Goal: Check status: Check status

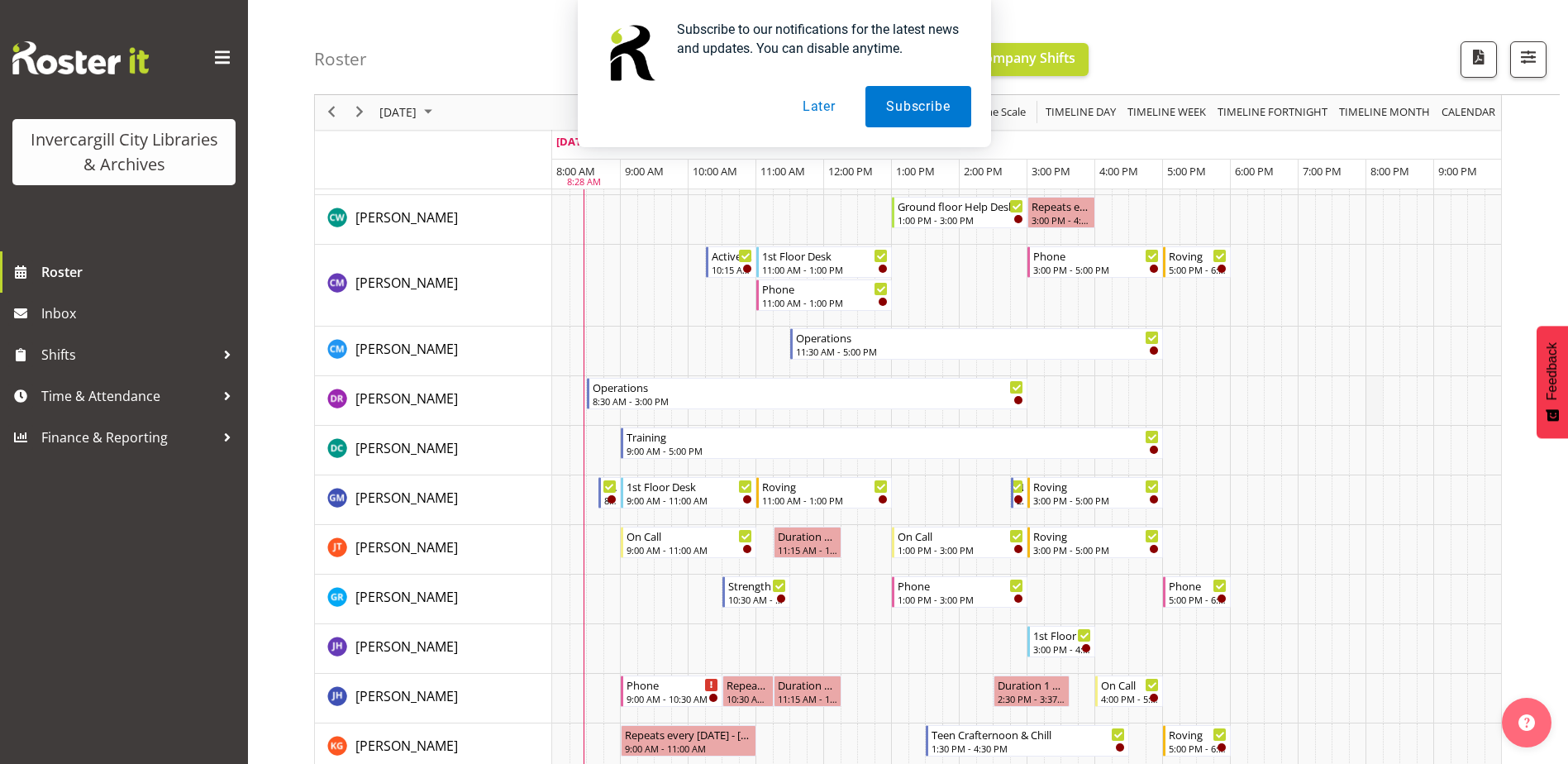
scroll to position [331, 0]
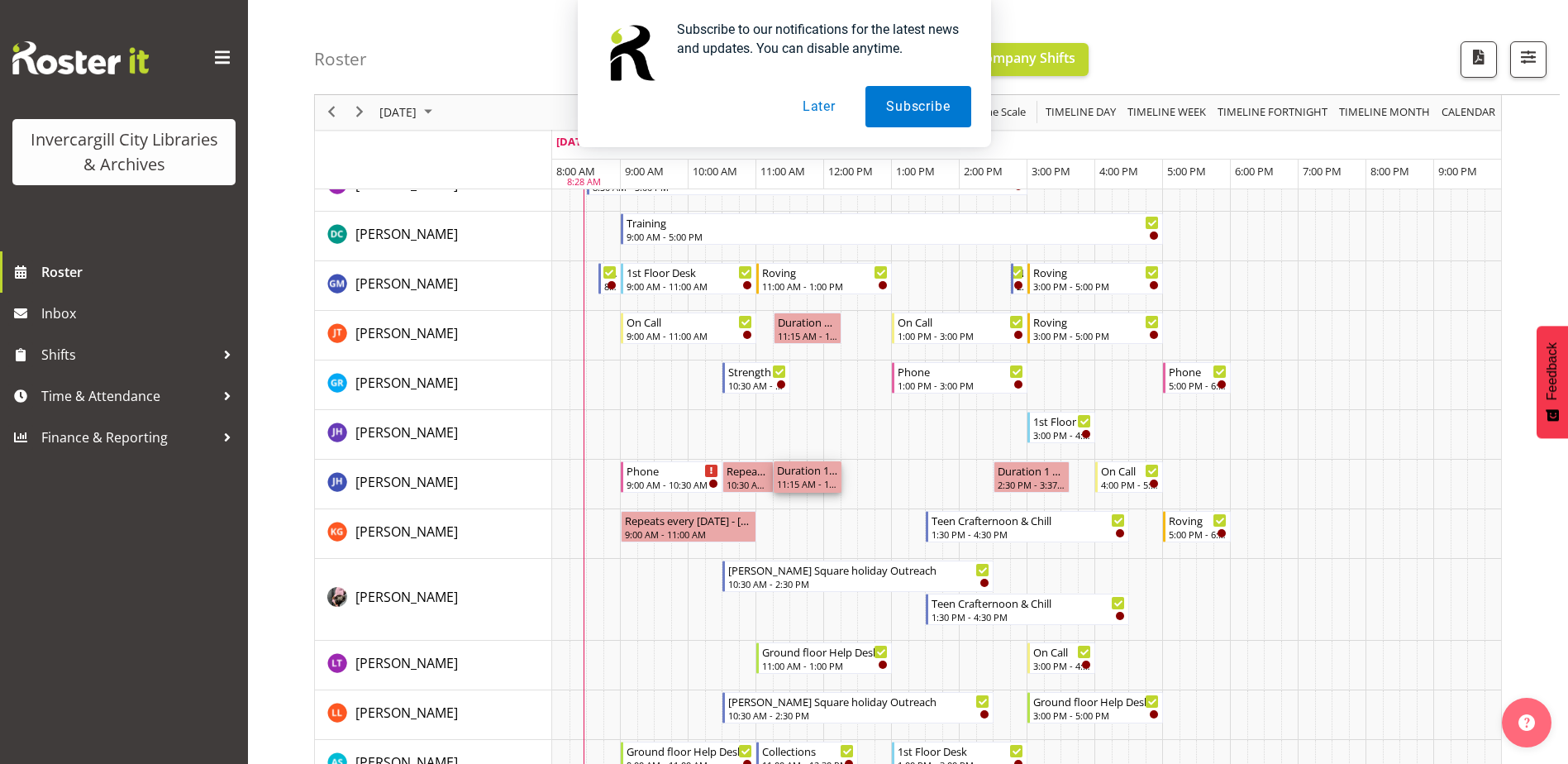
click at [807, 471] on div "Duration 1 hours - Jillian Hunter" at bounding box center [807, 469] width 61 height 16
click at [824, 112] on button "Later" at bounding box center [819, 106] width 74 height 41
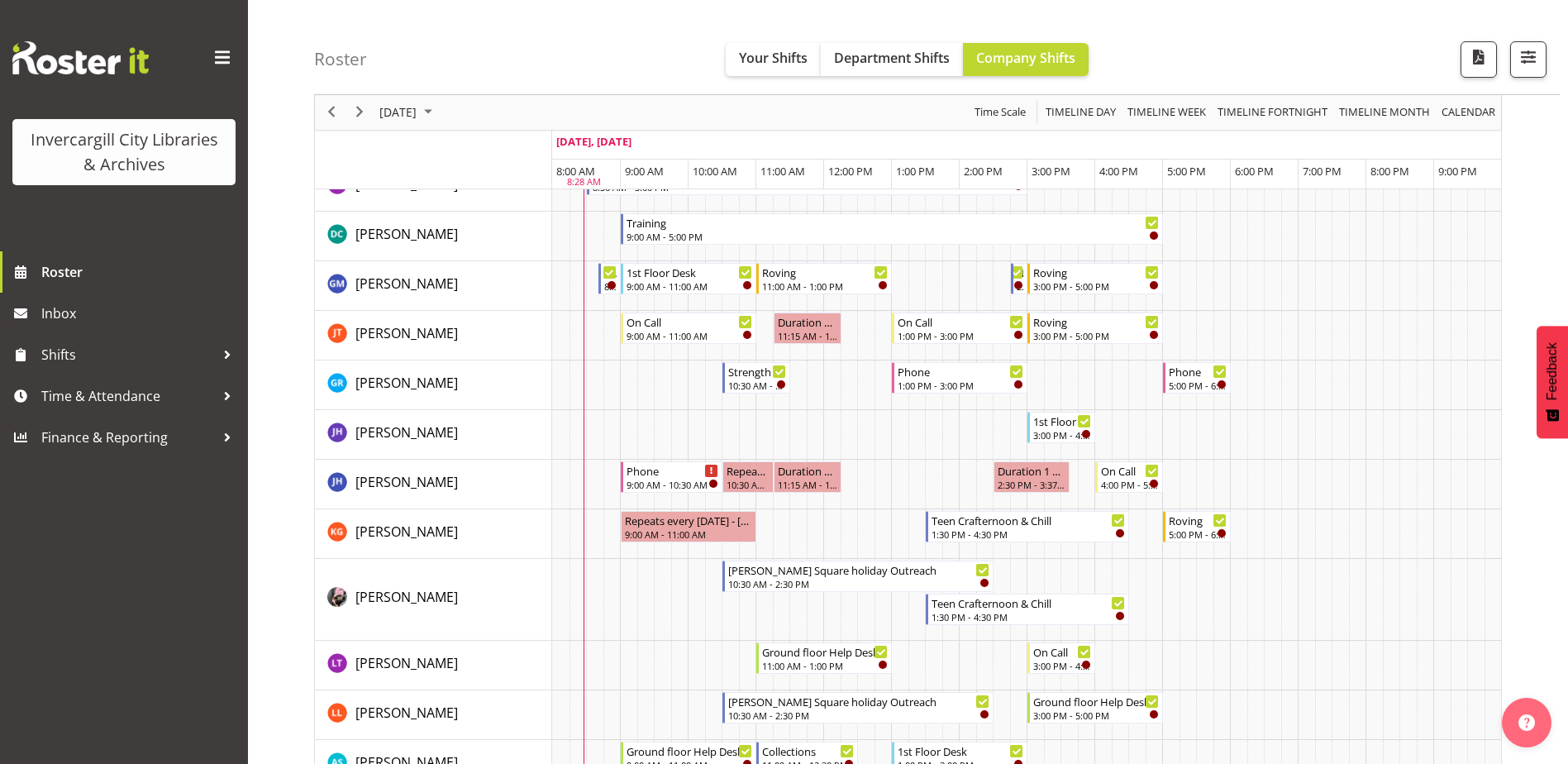
click at [665, 59] on div "Roster Your Shifts Department Shifts Company Shifts All Locations Clear Bluff L…" at bounding box center [936, 48] width 1246 height 95
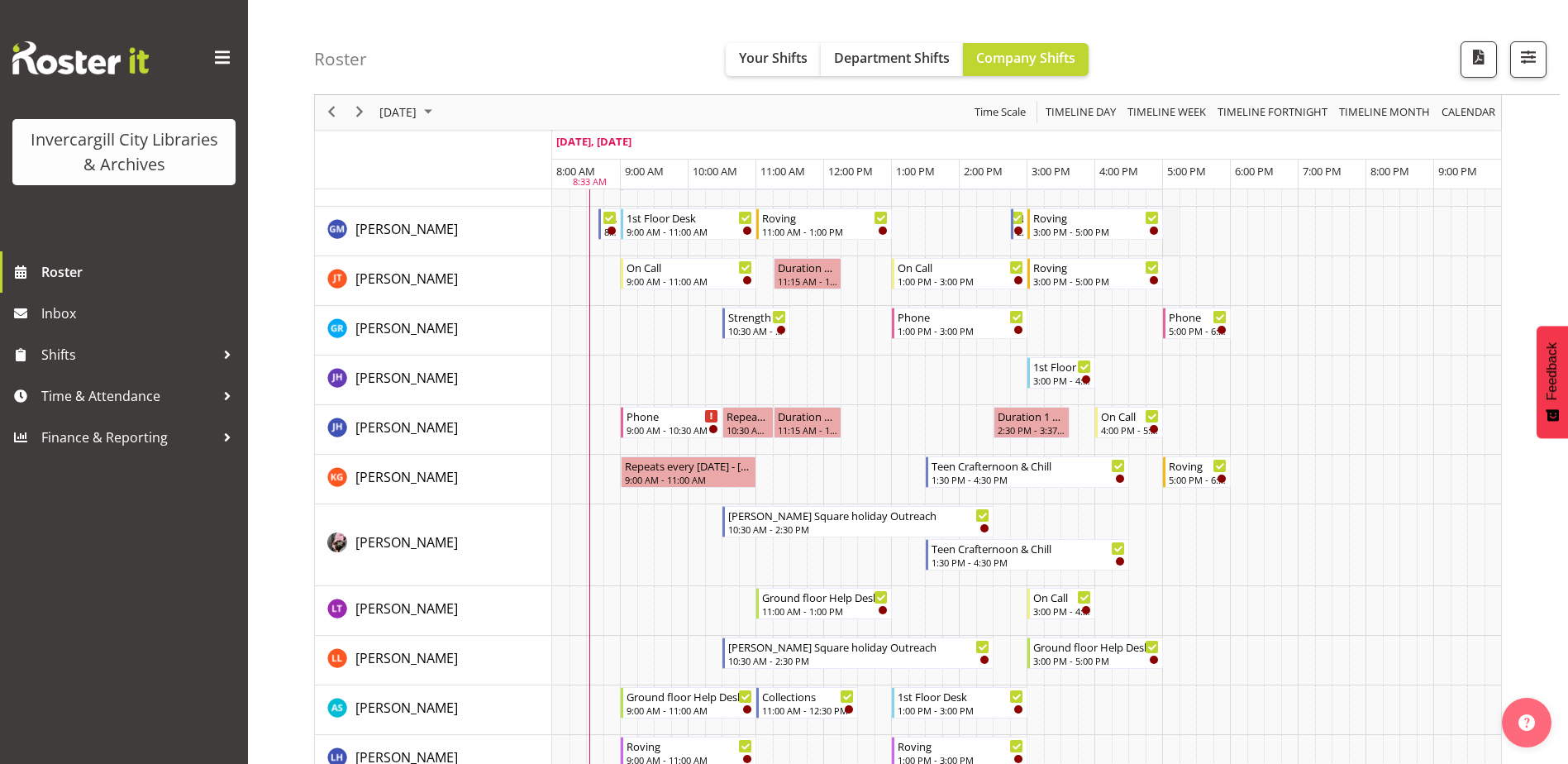
scroll to position [413, 0]
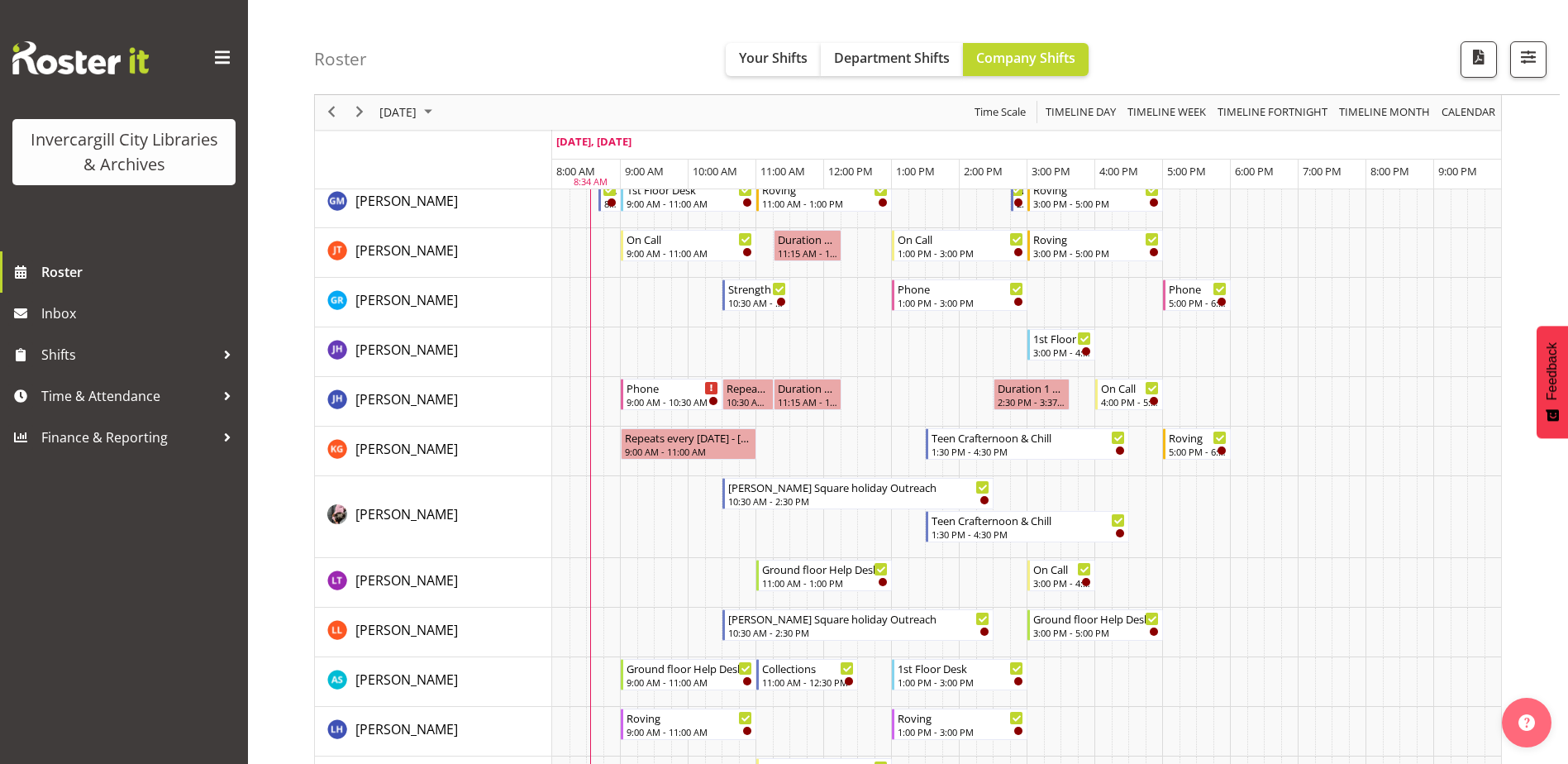
click at [704, 93] on div "Roster Your Shifts Department Shifts Company Shifts All Locations Clear Bluff L…" at bounding box center [936, 48] width 1246 height 95
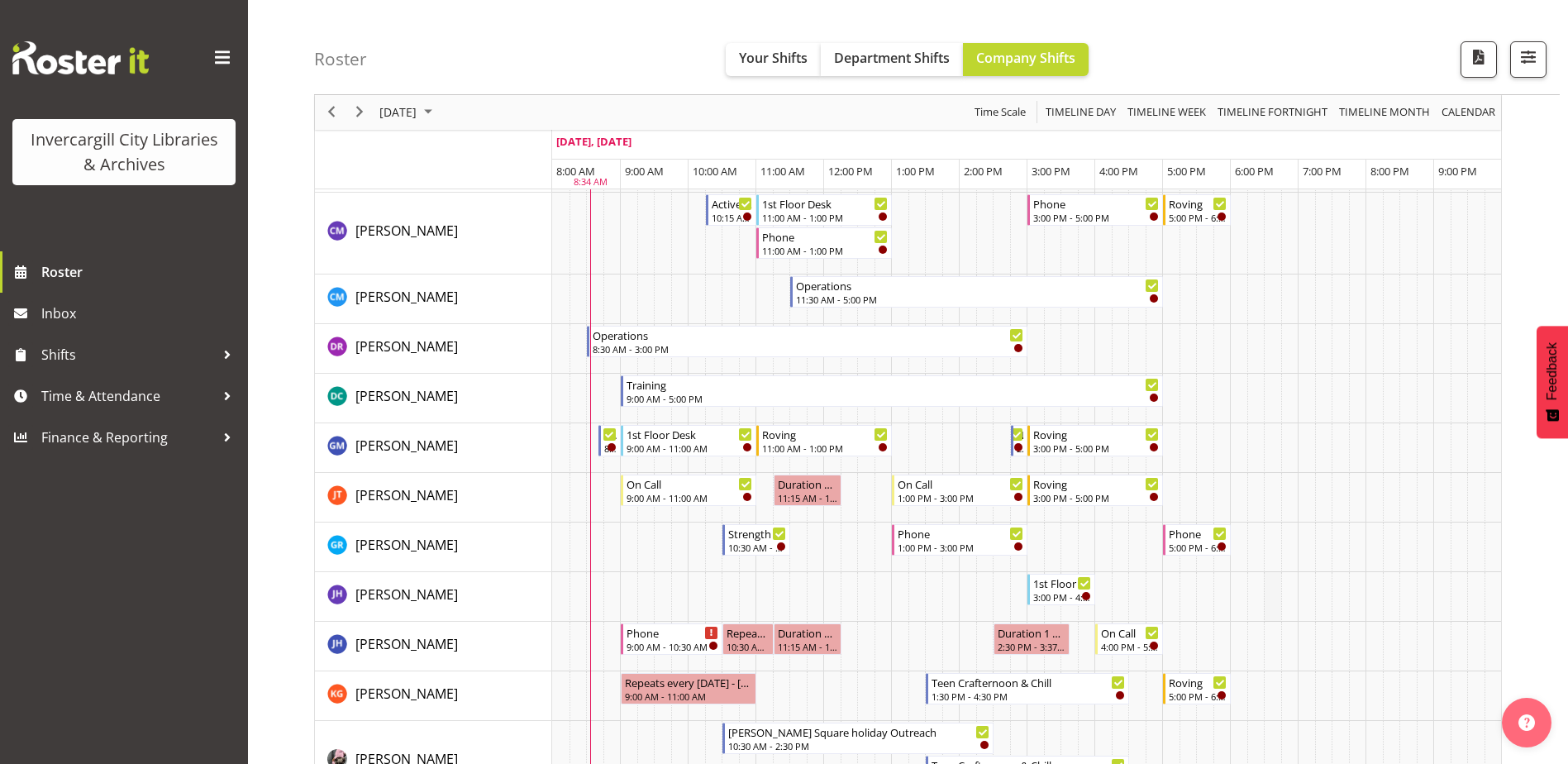
scroll to position [0, 0]
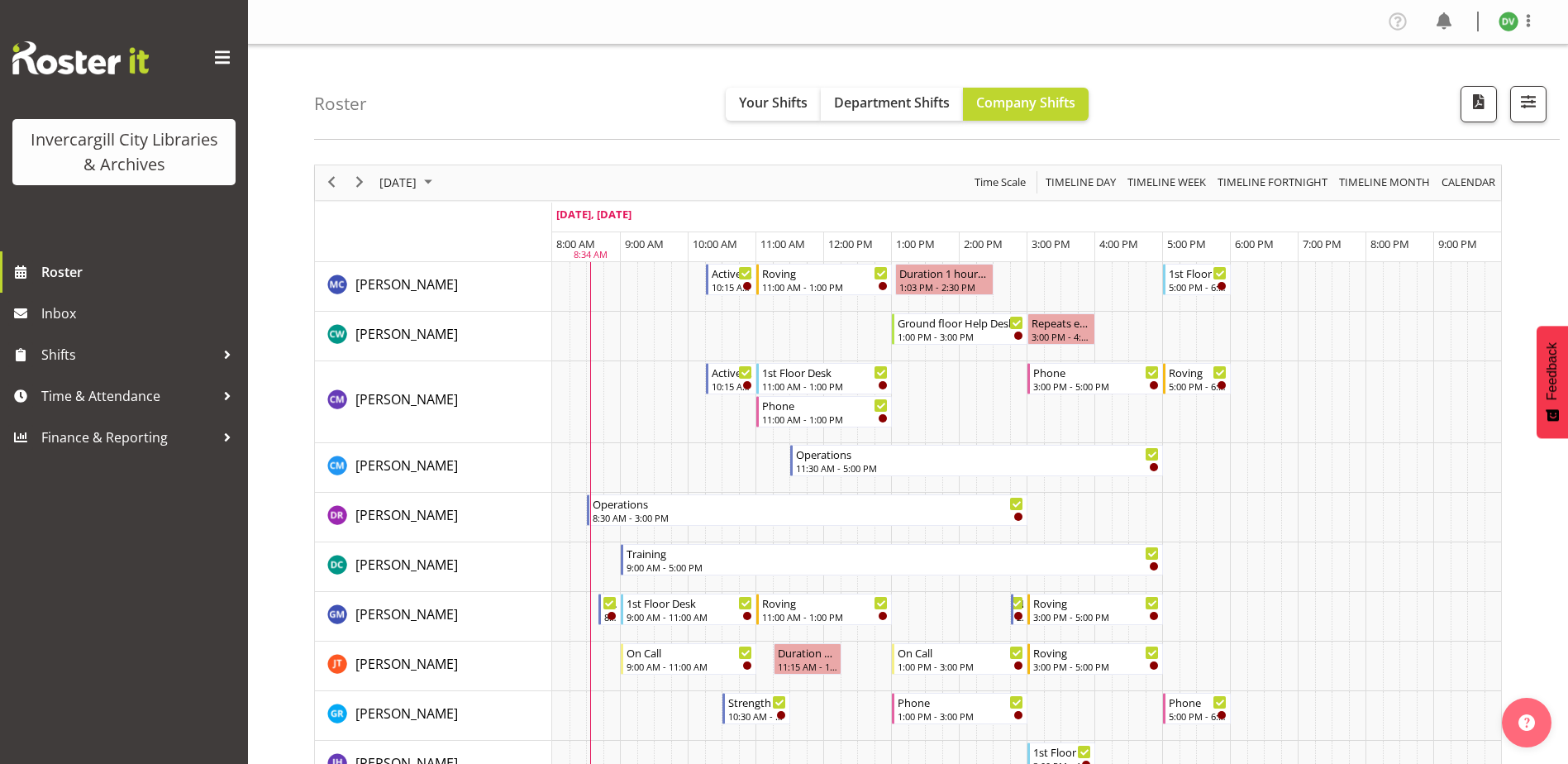
click at [1120, 70] on div "Roster Your Shifts Department Shifts Company Shifts All Locations Clear Bluff L…" at bounding box center [936, 93] width 1246 height 95
click at [419, 62] on div "Roster Your Shifts Department Shifts Company Shifts All Locations Clear Bluff L…" at bounding box center [936, 93] width 1246 height 95
